Goal: Find specific page/section: Find specific page/section

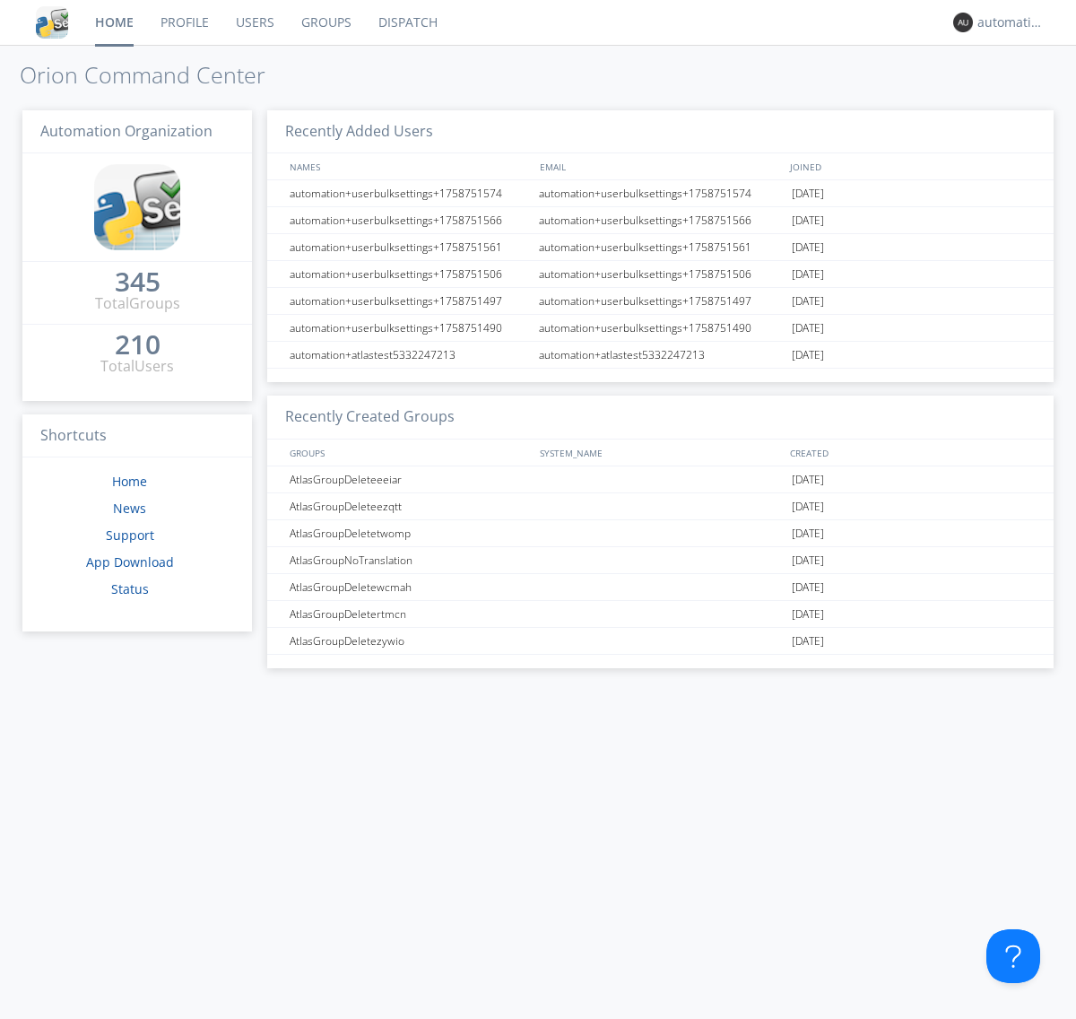
click at [406, 22] on link "Dispatch" at bounding box center [408, 22] width 86 height 45
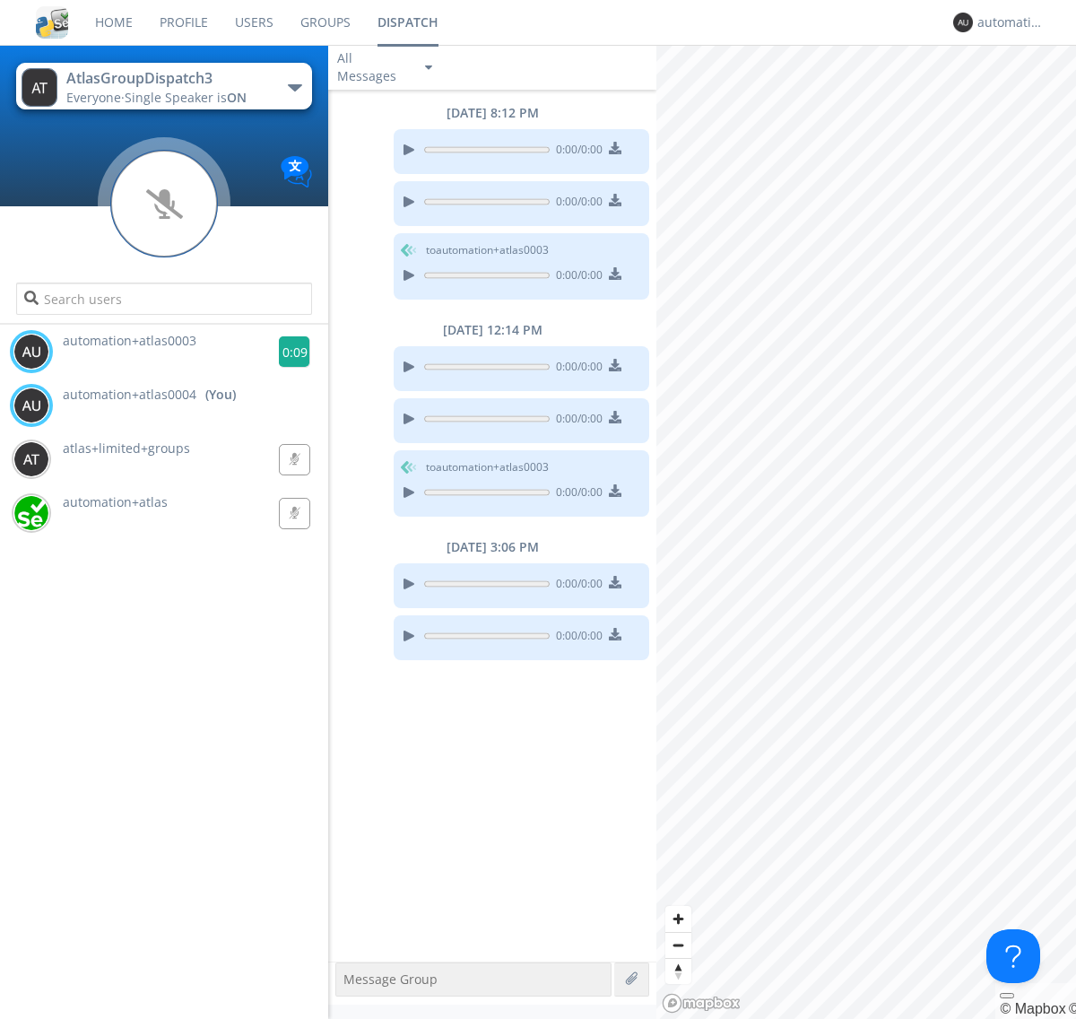
click at [287, 352] on g at bounding box center [294, 351] width 31 height 31
click at [1006, 22] on div "automation+atlas0004" at bounding box center [1011, 22] width 67 height 18
